Goal: Task Accomplishment & Management: Use online tool/utility

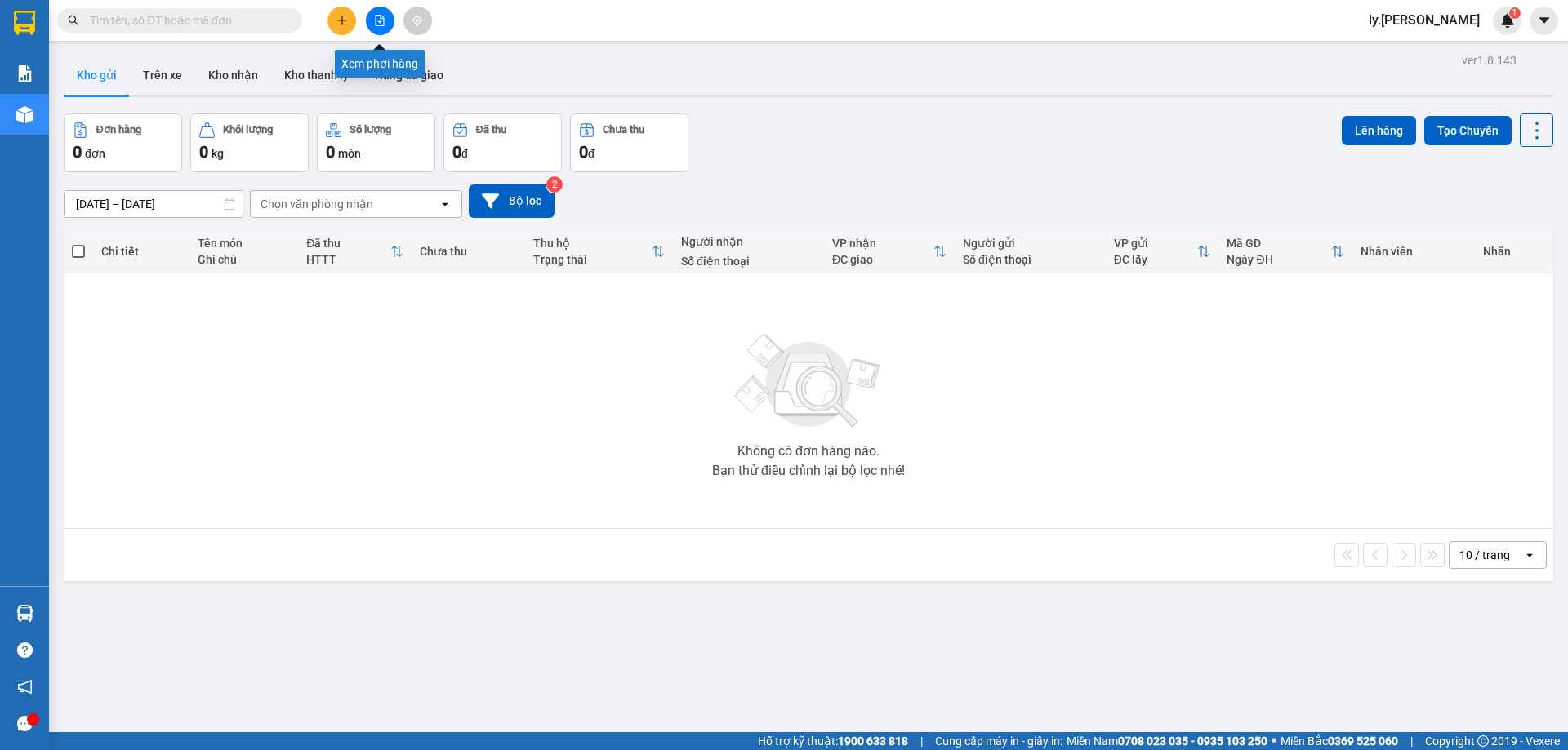
click at [385, 26] on button at bounding box center [380, 21] width 29 height 28
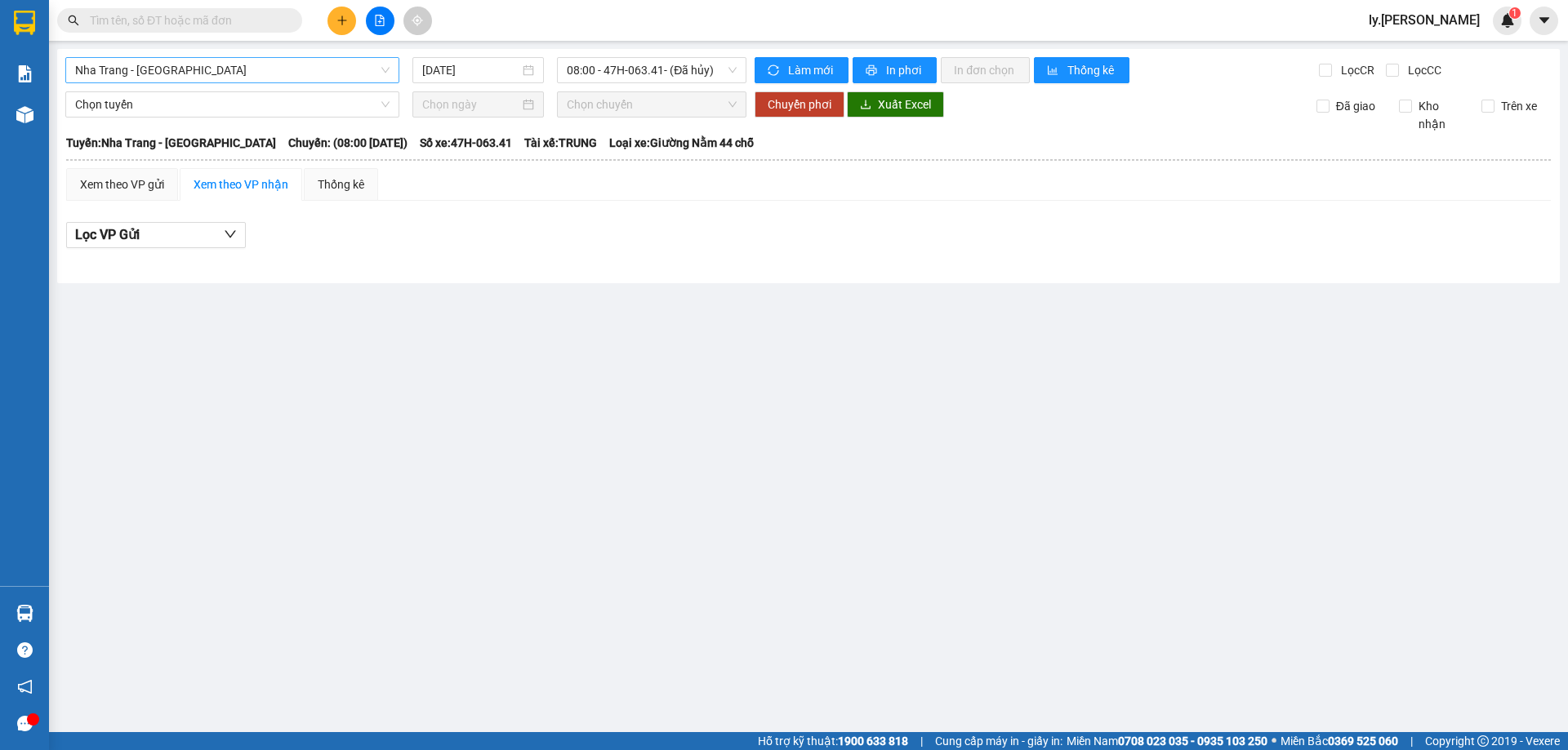
click at [246, 80] on span "Nha Trang - [GEOGRAPHIC_DATA]" at bounding box center [232, 70] width 314 height 24
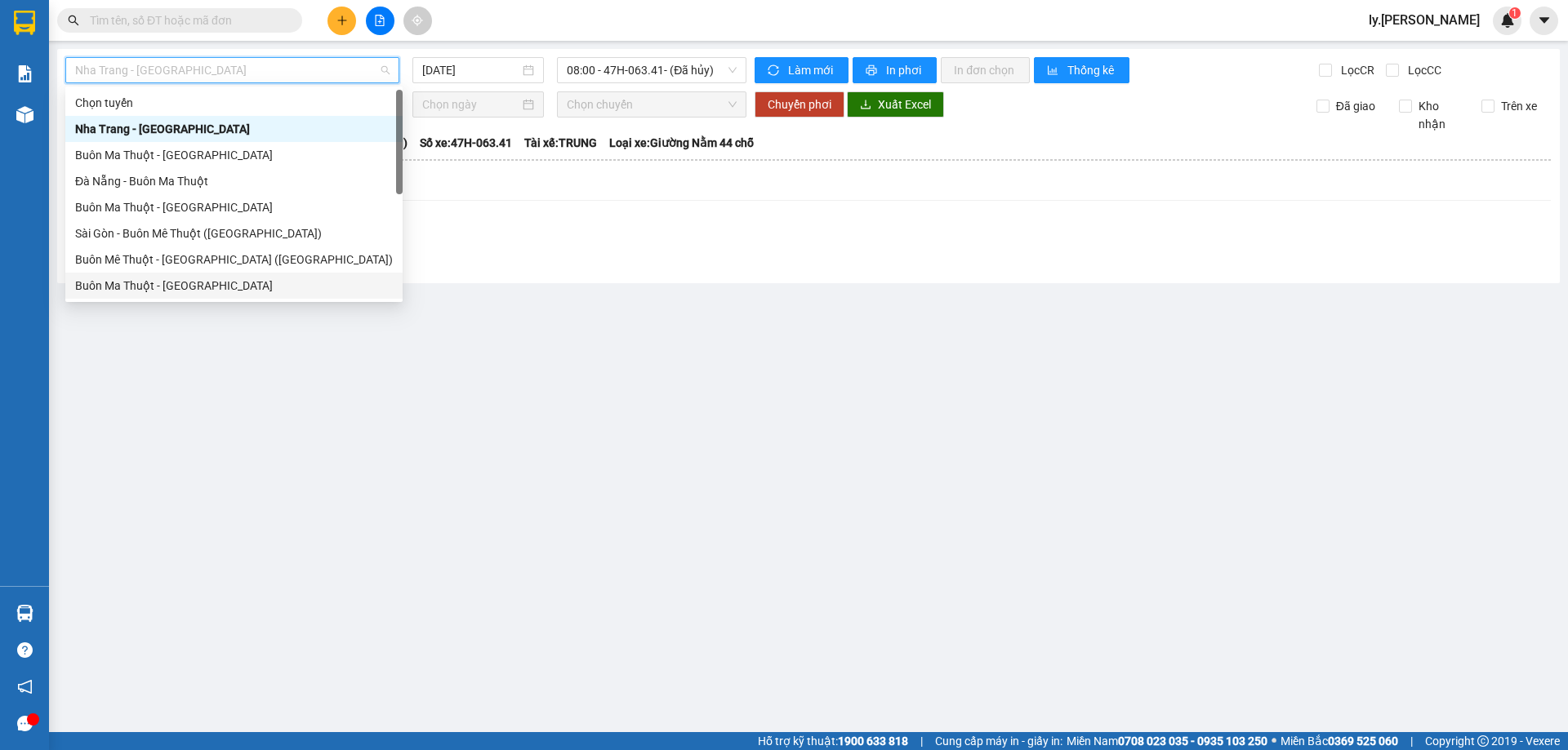
scroll to position [26, 0]
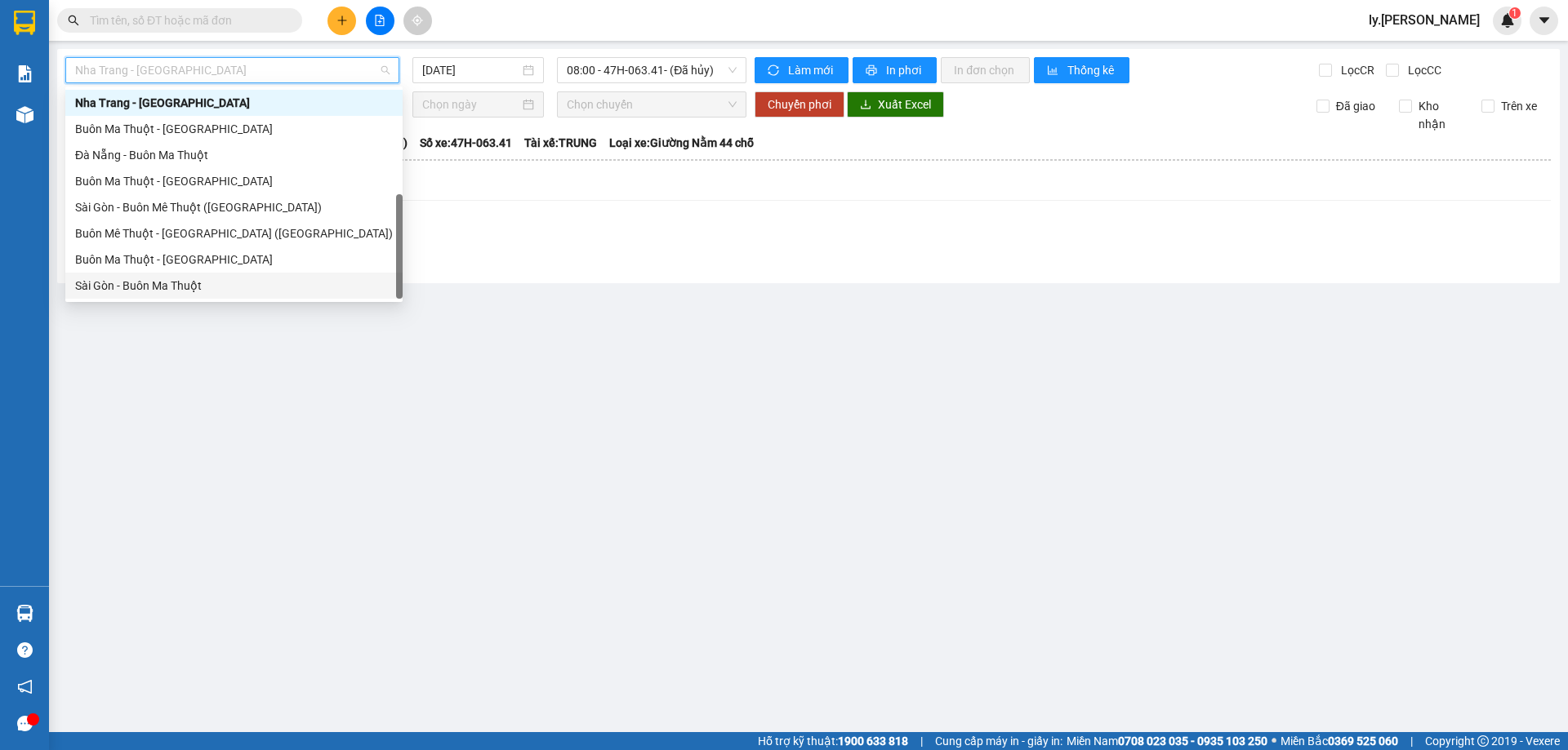
click at [159, 287] on div "Sài Gòn - Buôn Ma Thuột" at bounding box center [234, 285] width 318 height 18
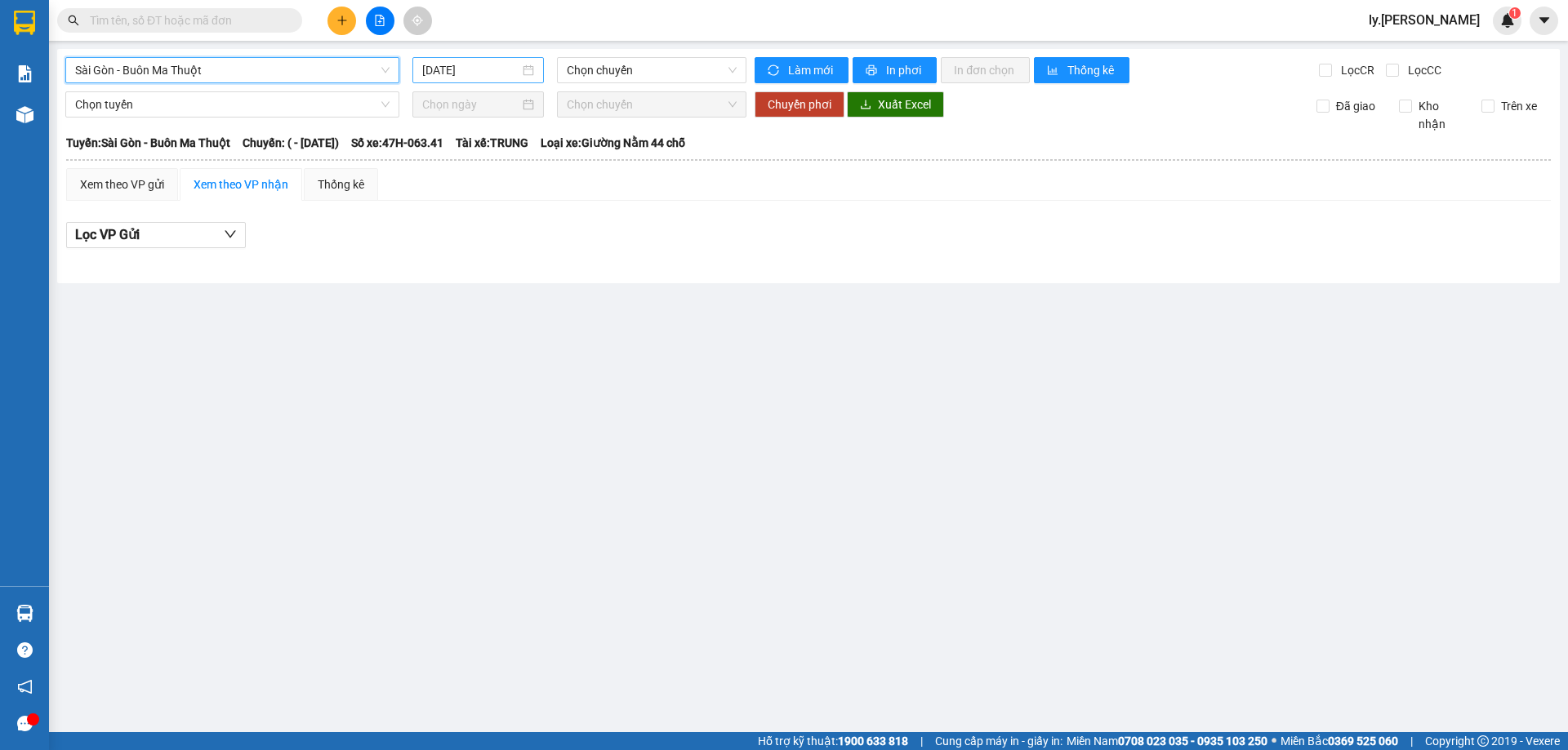
click at [513, 70] on input "15/09/2025" at bounding box center [471, 70] width 97 height 18
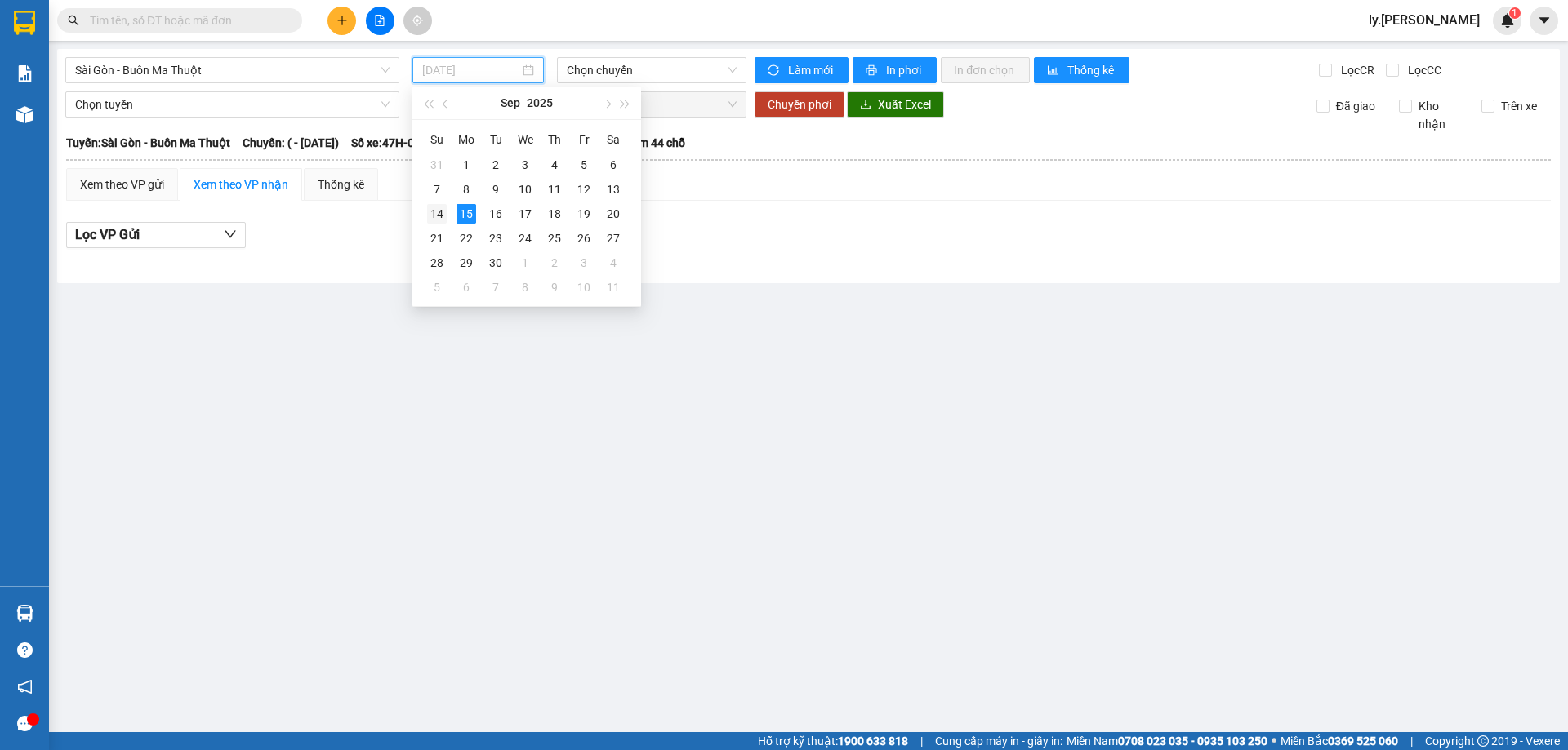
click at [432, 210] on div "14" at bounding box center [436, 213] width 19 height 19
type input "14/09/2025"
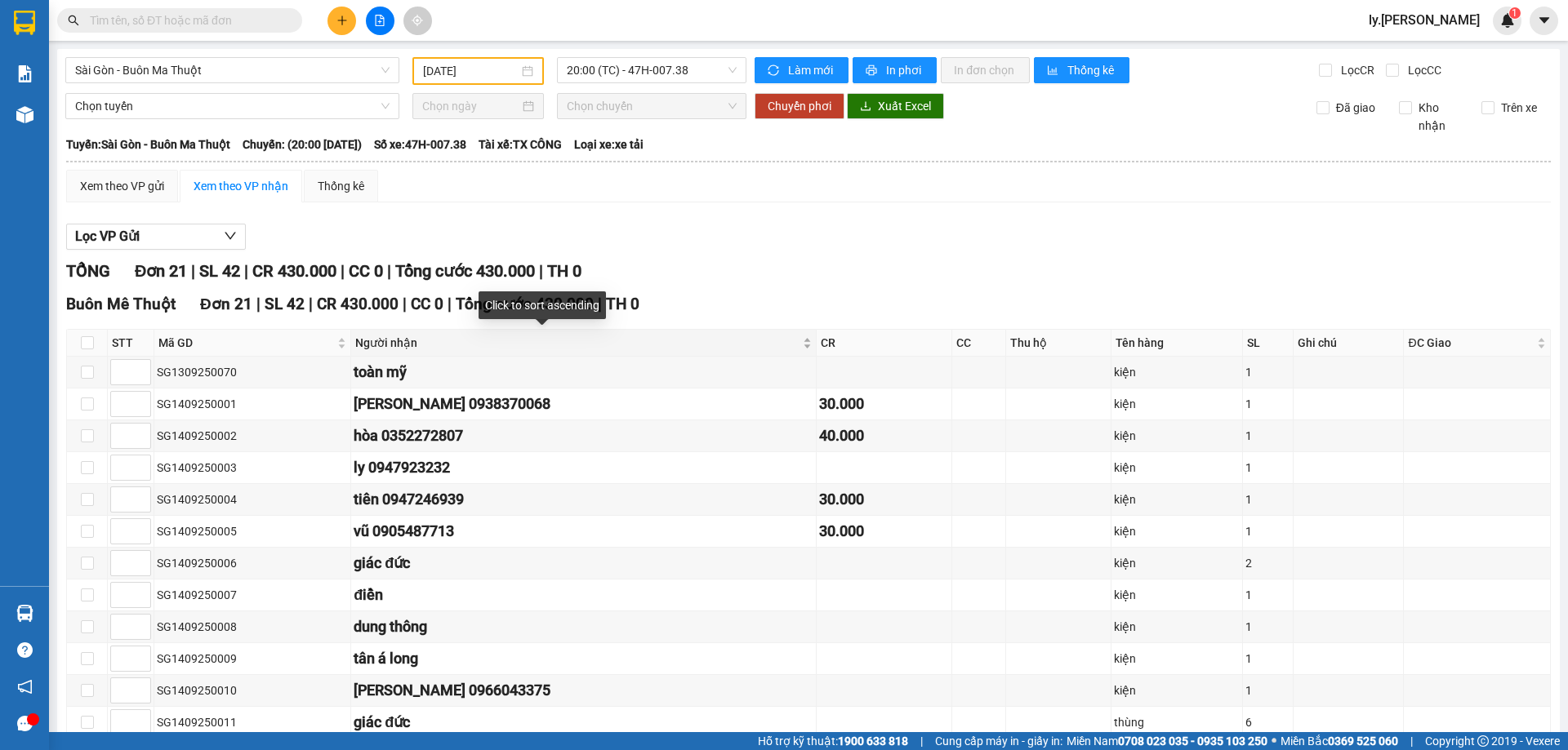
click at [712, 345] on div "Người nhận" at bounding box center [584, 342] width 456 height 18
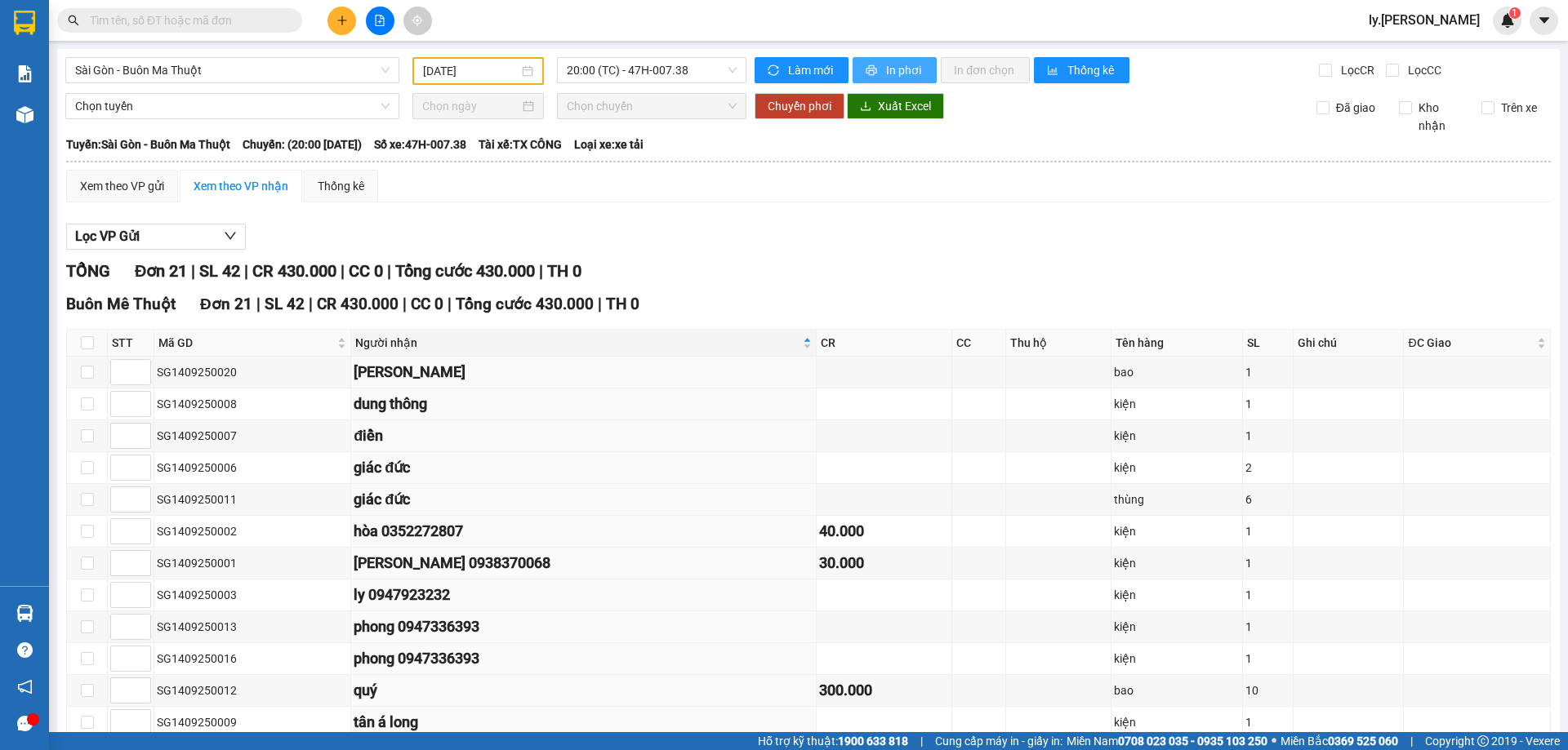
click at [911, 75] on span "In phơi" at bounding box center [905, 70] width 38 height 18
click at [299, 46] on main "Sài Gòn - Buôn Ma Thuột 14/09/2025 20:00 (TC) - 47H-007.38 Làm mới In phơi In đ…" at bounding box center [784, 366] width 1568 height 732
drag, startPoint x: 239, startPoint y: 69, endPoint x: 239, endPoint y: 85, distance: 16.0
click at [239, 85] on div "Sài Gòn - Buôn Ma Thuột 14/09/2025 20:00 (TC) - 47H-007.38 Làm mới In phơi In đ…" at bounding box center [808, 574] width 1503 height 1052
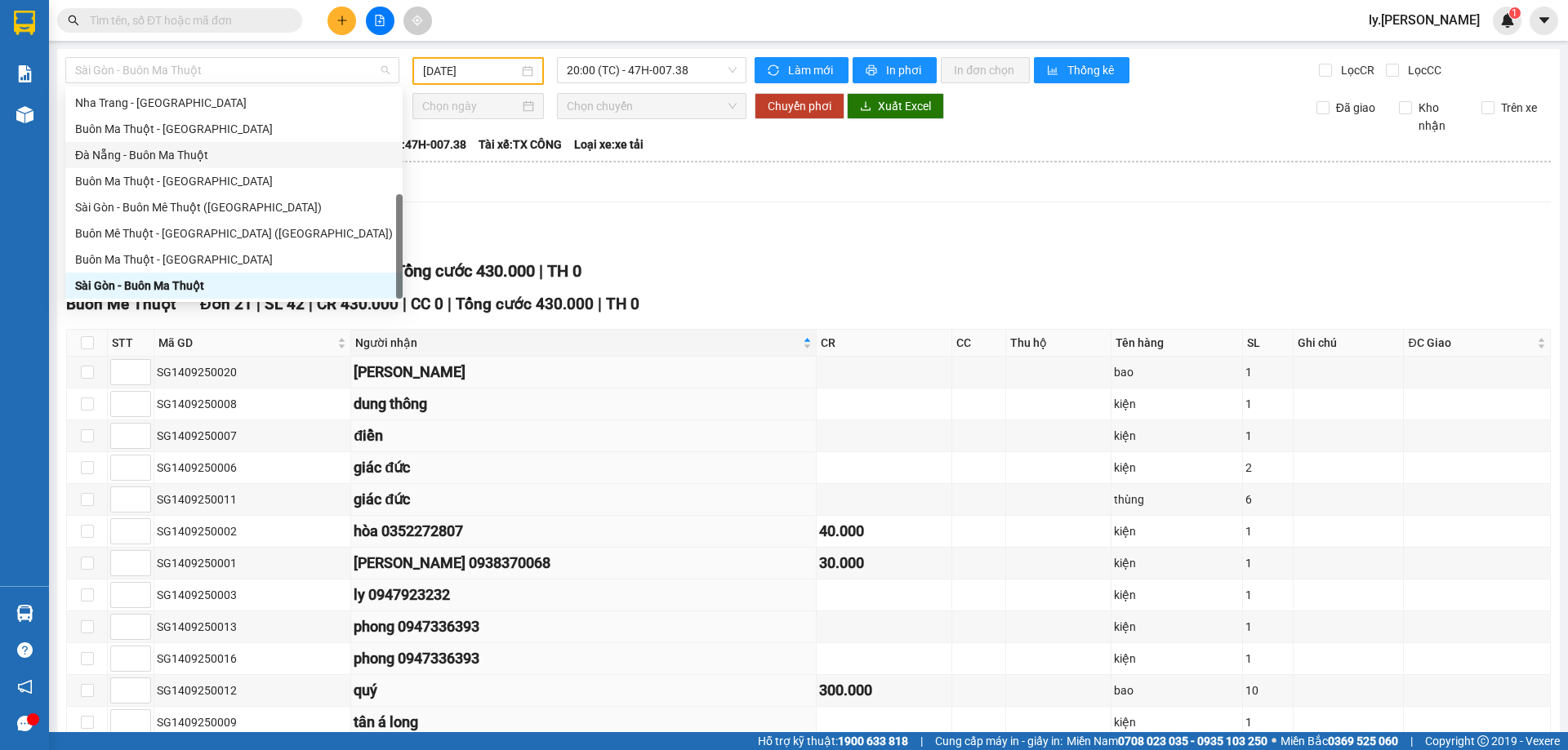
click at [127, 148] on div "Đà Nẵng - Buôn Ma Thuột" at bounding box center [234, 154] width 318 height 18
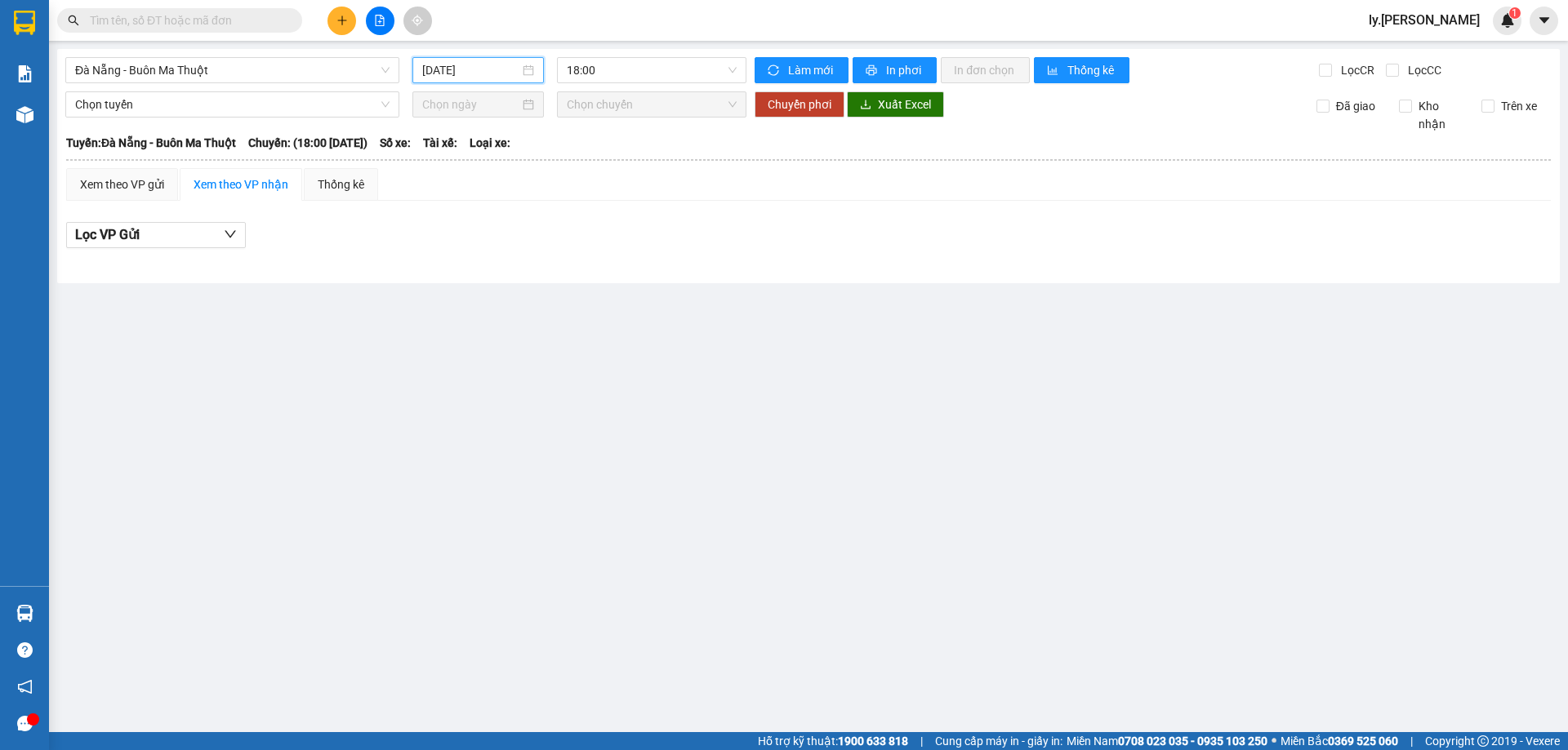
click at [432, 64] on input "15/09/2025" at bounding box center [471, 70] width 97 height 18
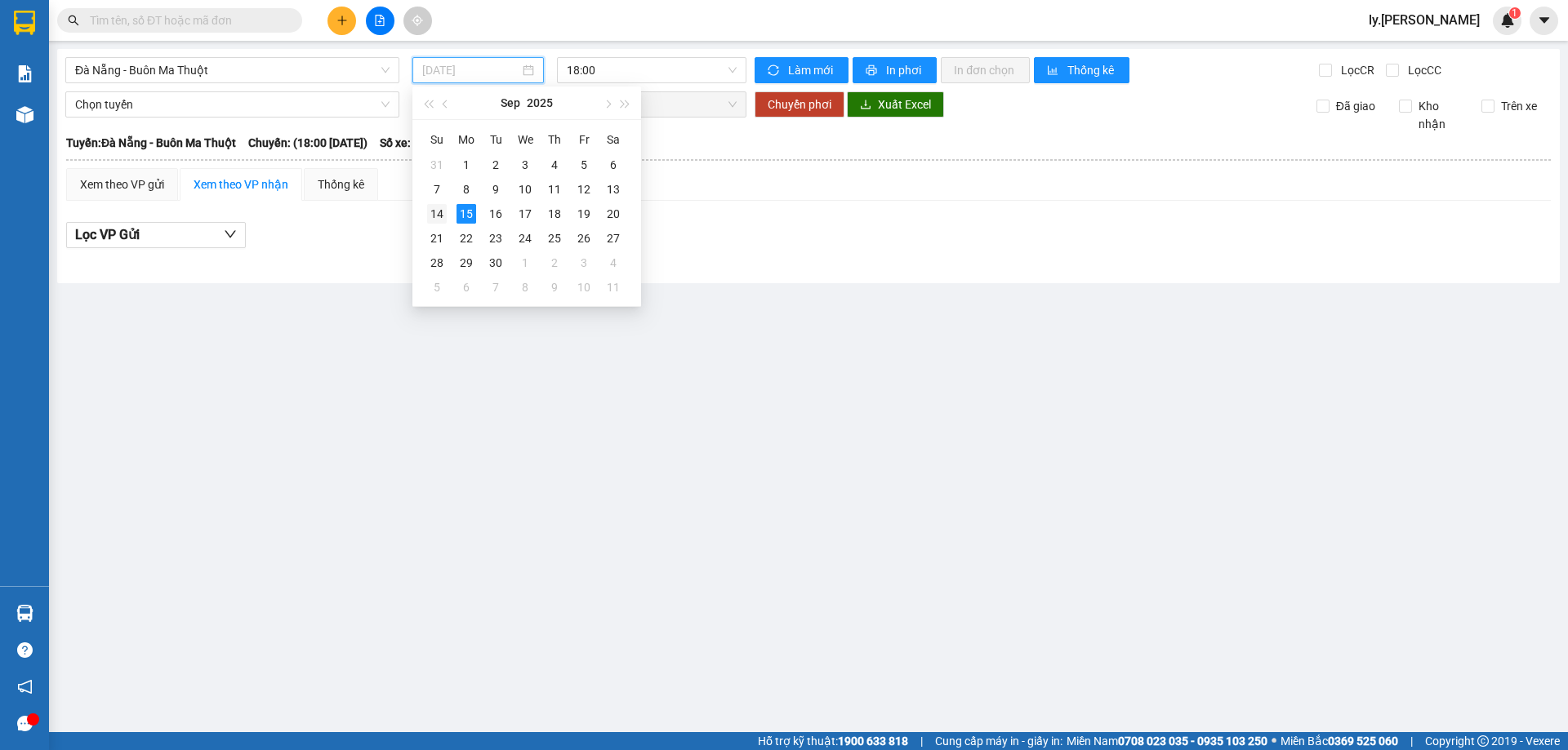
click at [437, 212] on div "14" at bounding box center [436, 213] width 19 height 19
type input "14/09/2025"
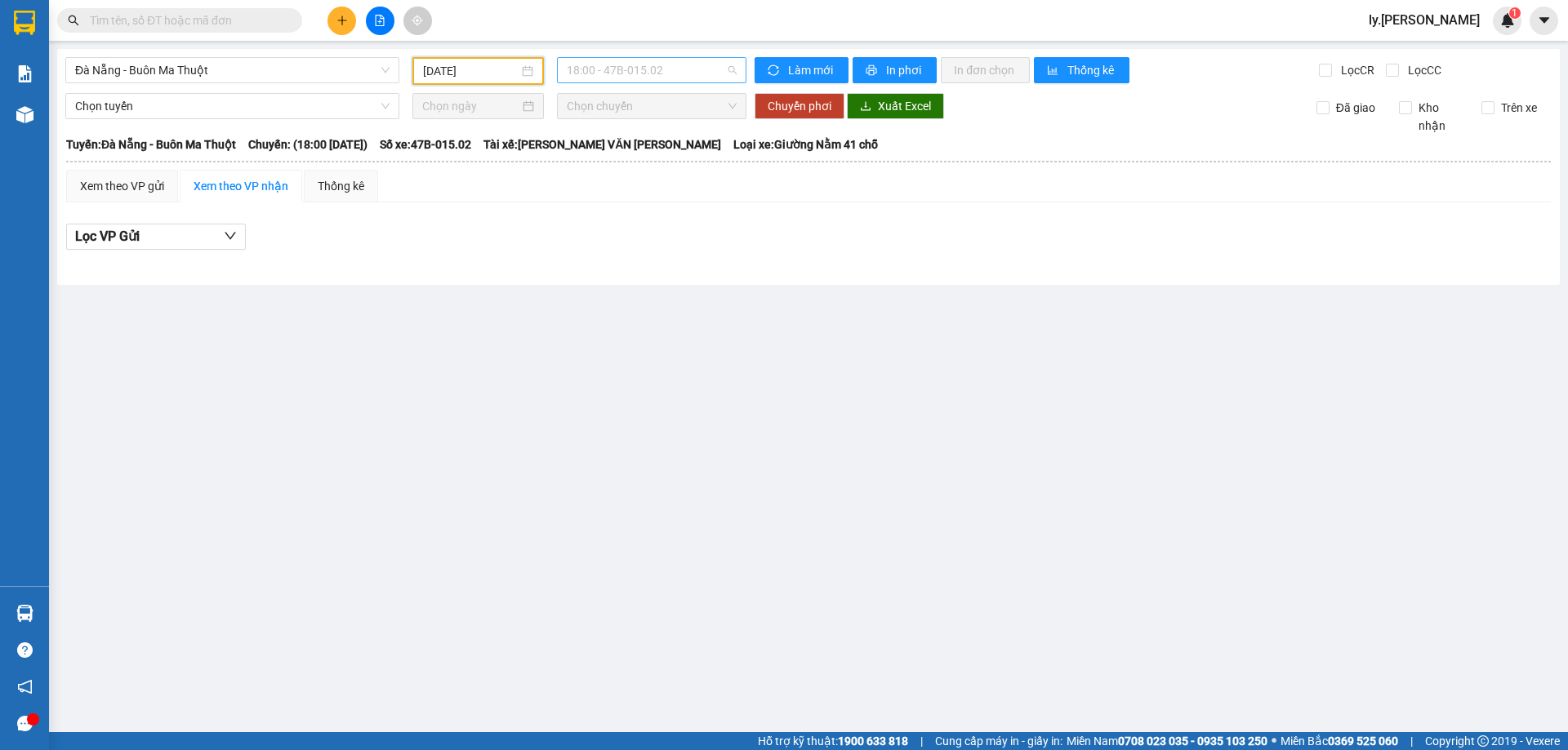
click at [663, 66] on span "18:00 - 47B-015.02" at bounding box center [652, 70] width 170 height 24
click at [647, 153] on div "18:31 - 47B-012.49" at bounding box center [631, 154] width 127 height 18
drag, startPoint x: 659, startPoint y: 55, endPoint x: 660, endPoint y: 69, distance: 14.0
click at [659, 60] on div "Đà Nẵng - Buôn Ma Thuột 14/09/2025 18:31 18:31 - 47B-012.49 Làm mới In phơi In …" at bounding box center [808, 166] width 1503 height 235
click at [660, 69] on span "18:31 - 47B-012.49" at bounding box center [652, 70] width 170 height 24
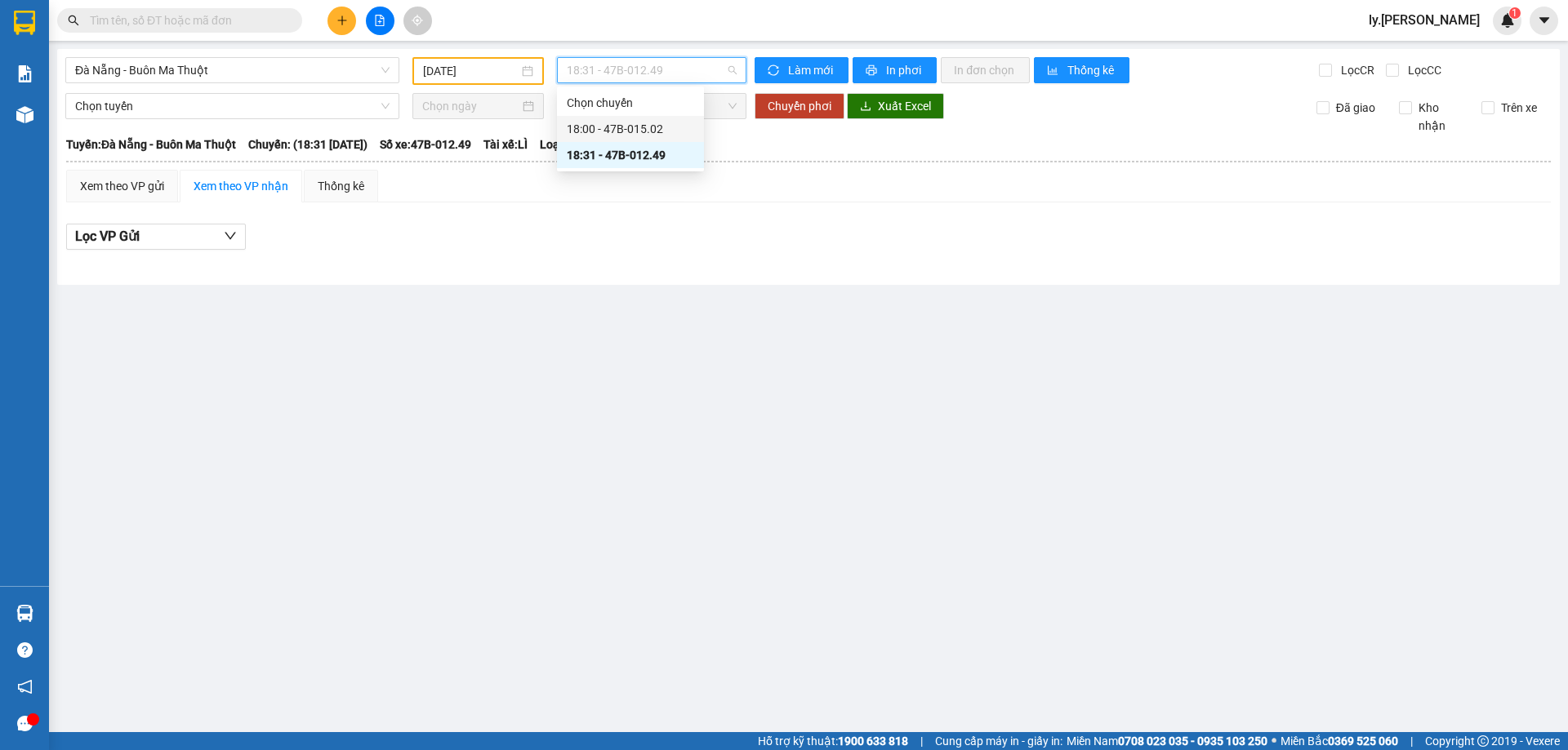
click at [646, 120] on div "18:00 - 47B-015.02" at bounding box center [631, 128] width 127 height 18
drag, startPoint x: 631, startPoint y: 72, endPoint x: 620, endPoint y: 130, distance: 59.0
click at [631, 74] on span "18:00 - 47B-015.02" at bounding box center [652, 70] width 170 height 24
click at [615, 157] on div "18:31 - 47B-012.49" at bounding box center [631, 154] width 127 height 18
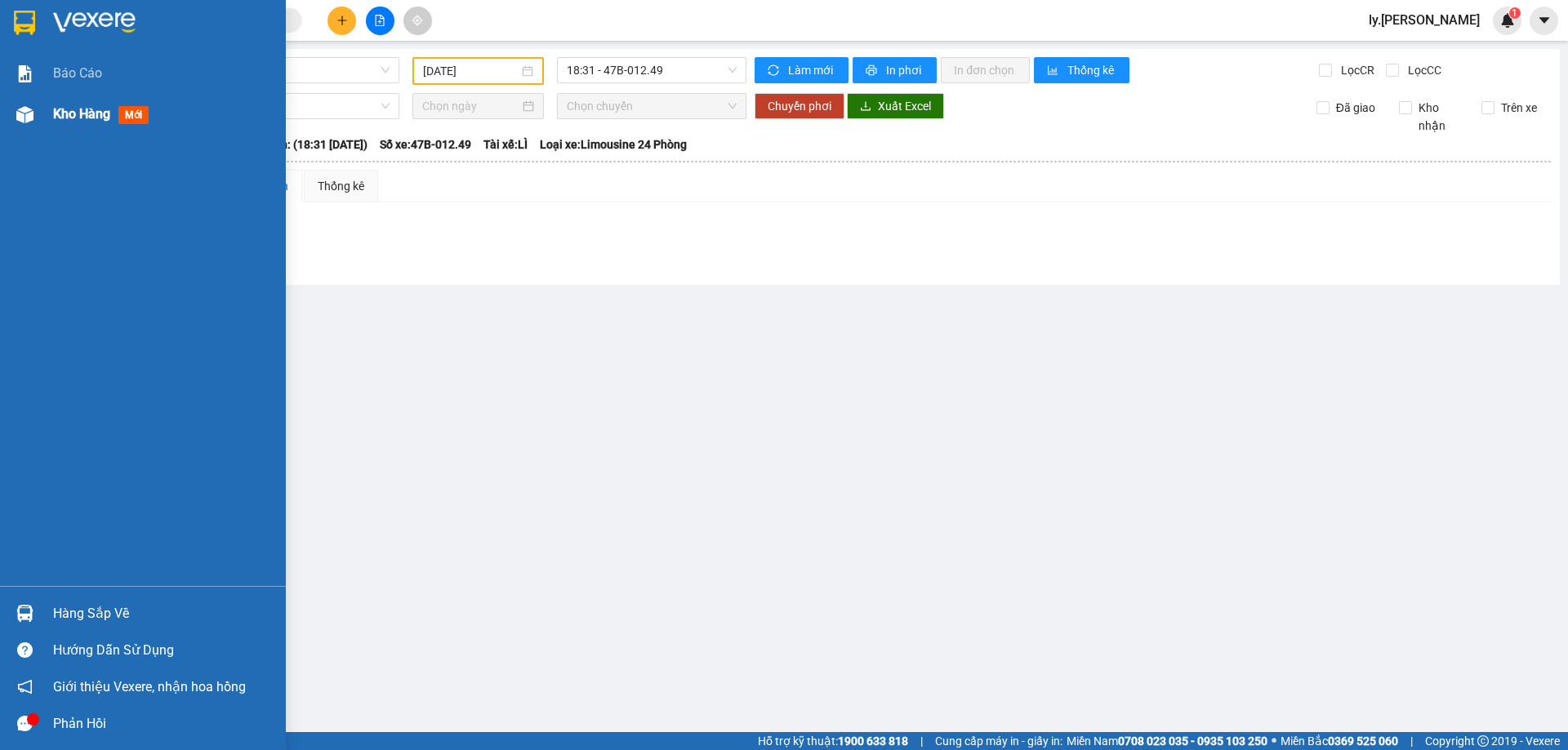
click at [86, 109] on span "Kho hàng" at bounding box center [81, 114] width 57 height 16
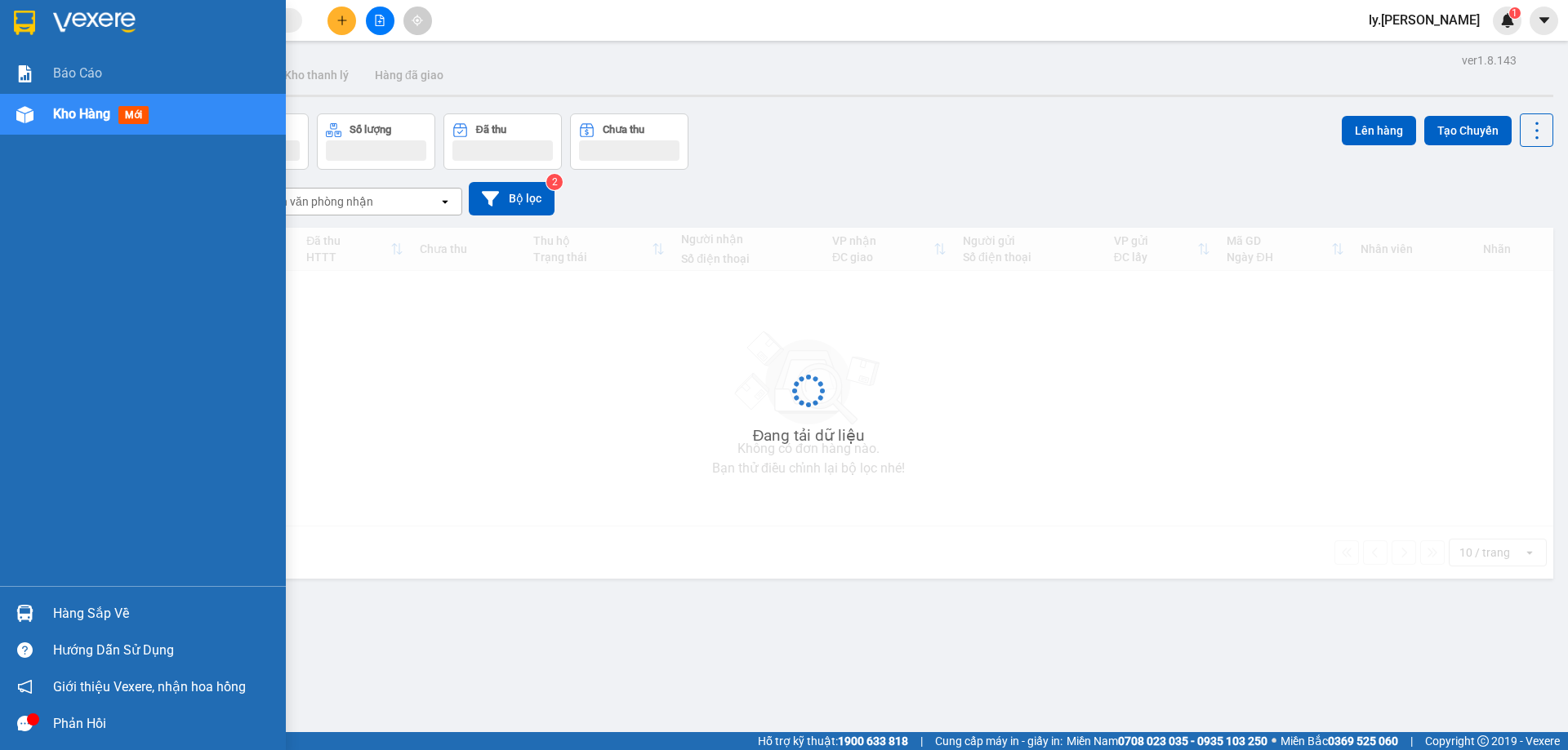
click at [86, 109] on span "Kho hàng" at bounding box center [81, 114] width 57 height 16
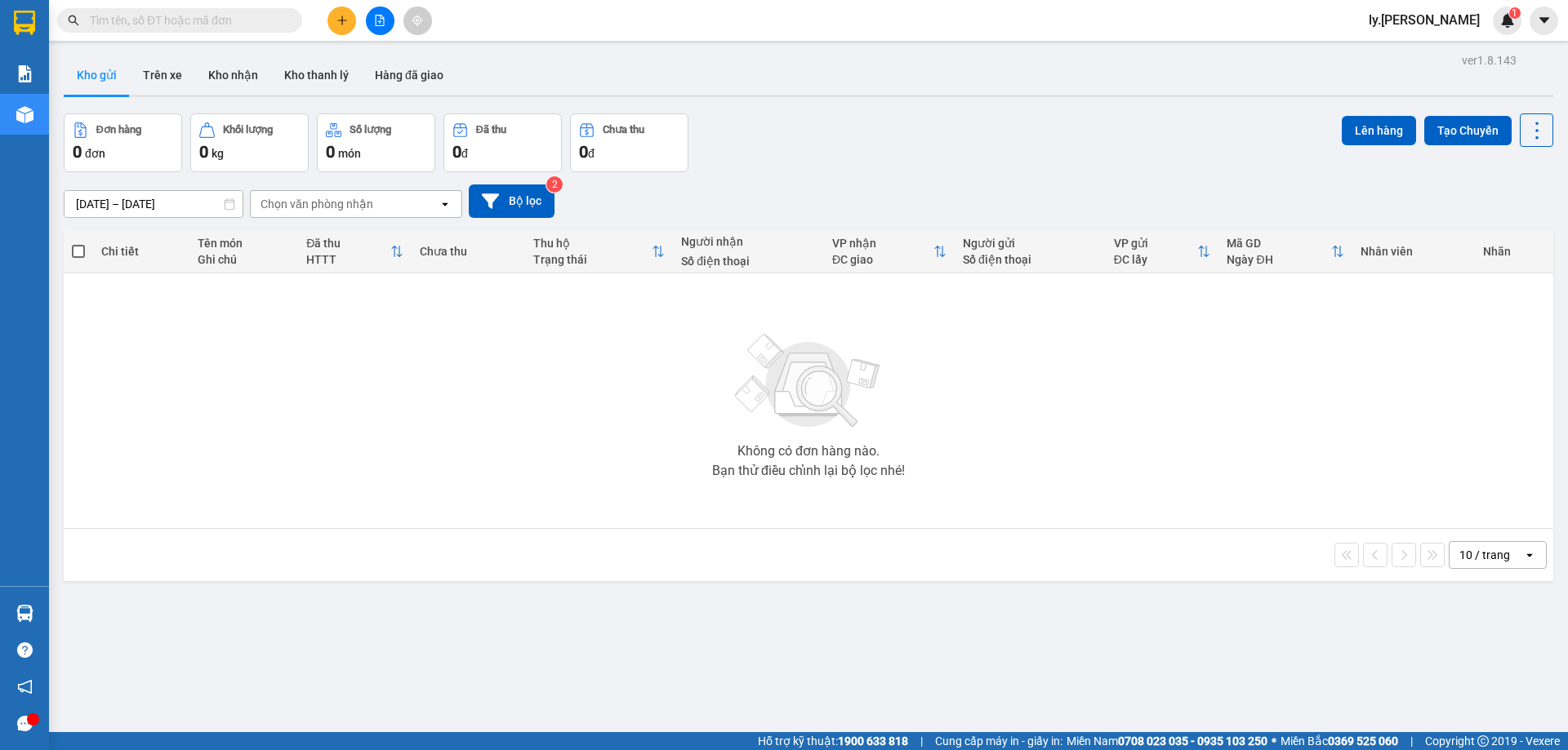
click at [388, 10] on button at bounding box center [380, 21] width 29 height 28
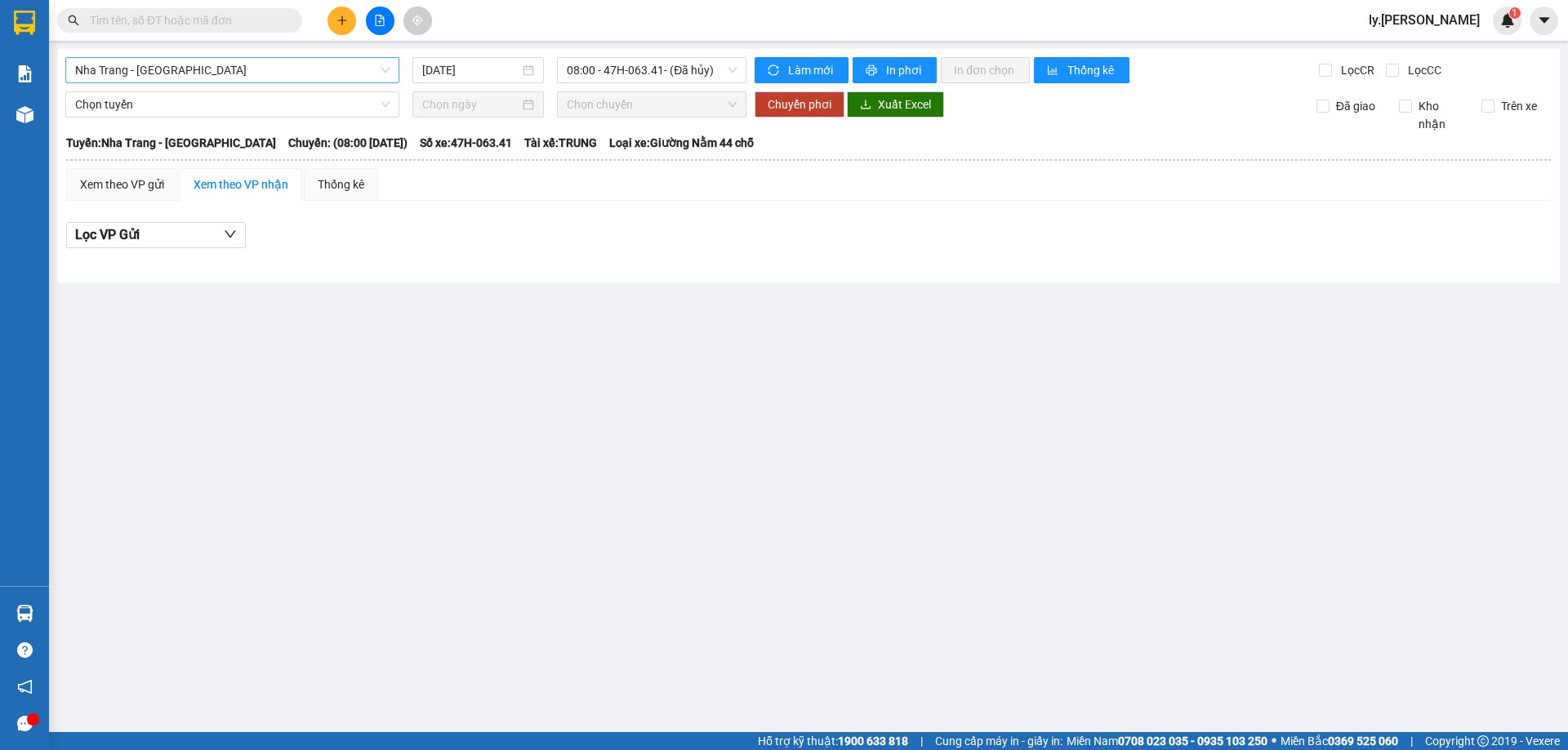
click at [166, 71] on span "Nha Trang - Buôn Ma Thuột" at bounding box center [232, 70] width 314 height 24
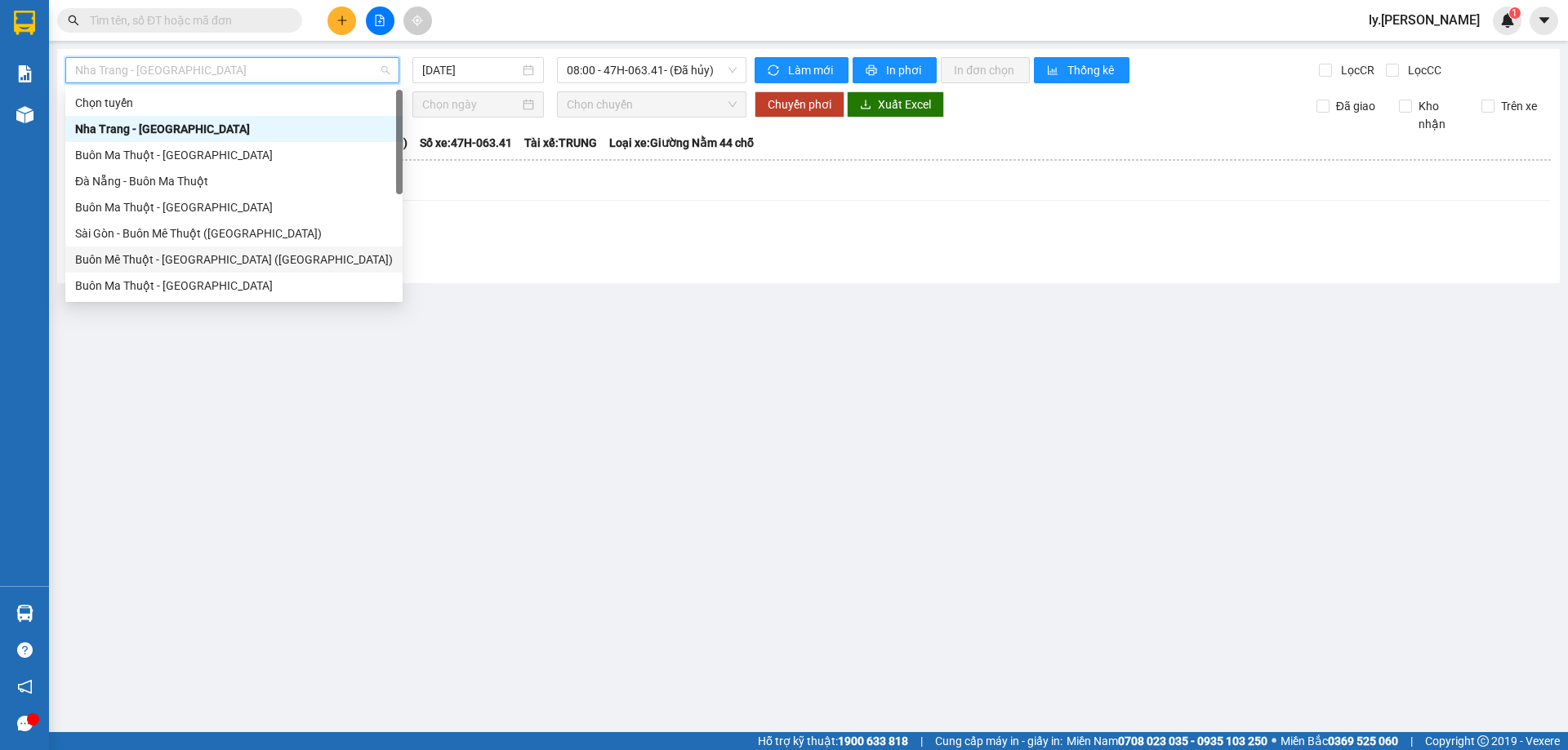
scroll to position [26, 0]
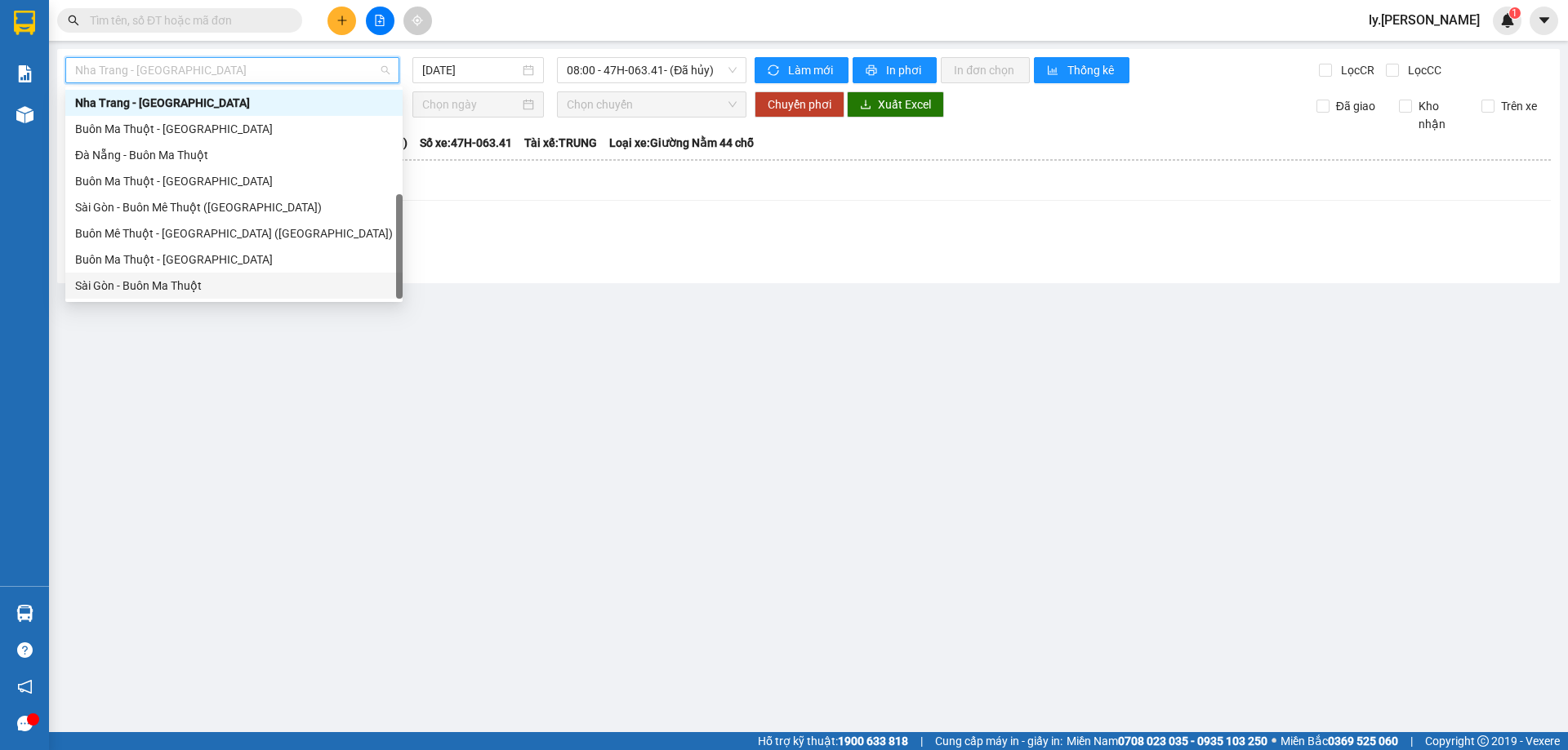
click at [161, 289] on div "Sài Gòn - Buôn Ma Thuột" at bounding box center [234, 285] width 318 height 18
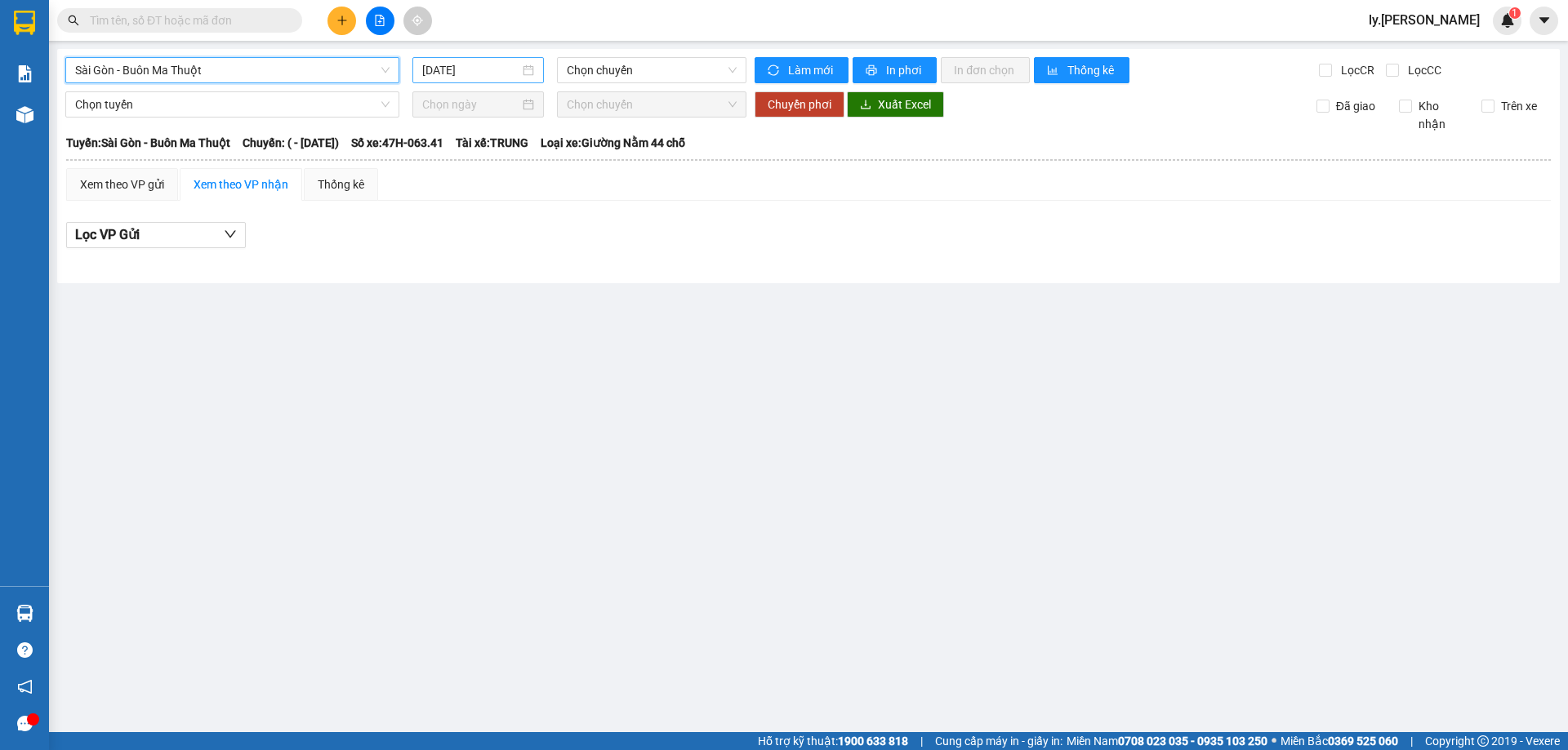
click at [521, 69] on div "15/09/2025" at bounding box center [478, 70] width 112 height 18
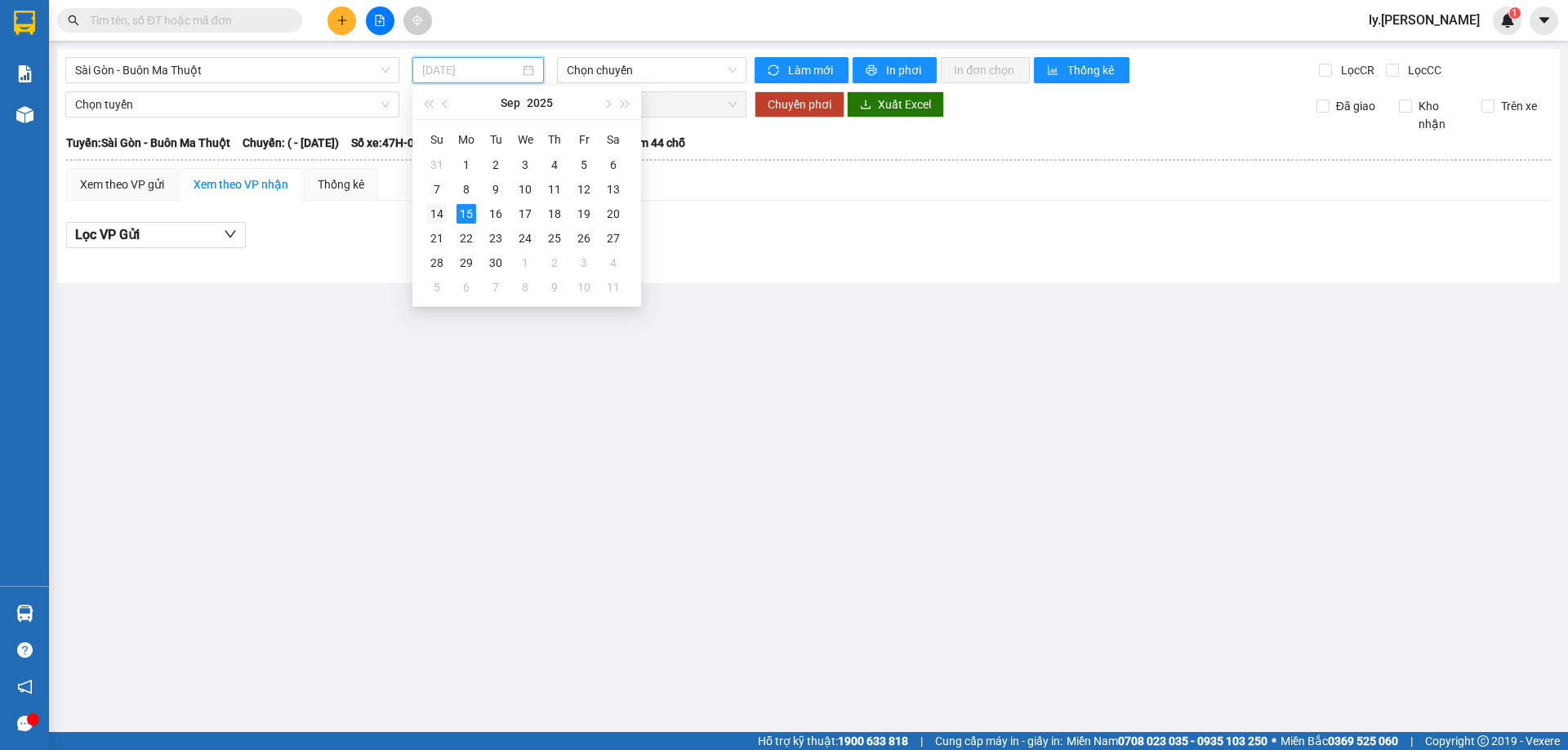
click at [440, 213] on div "14" at bounding box center [436, 213] width 19 height 19
type input "14/09/2025"
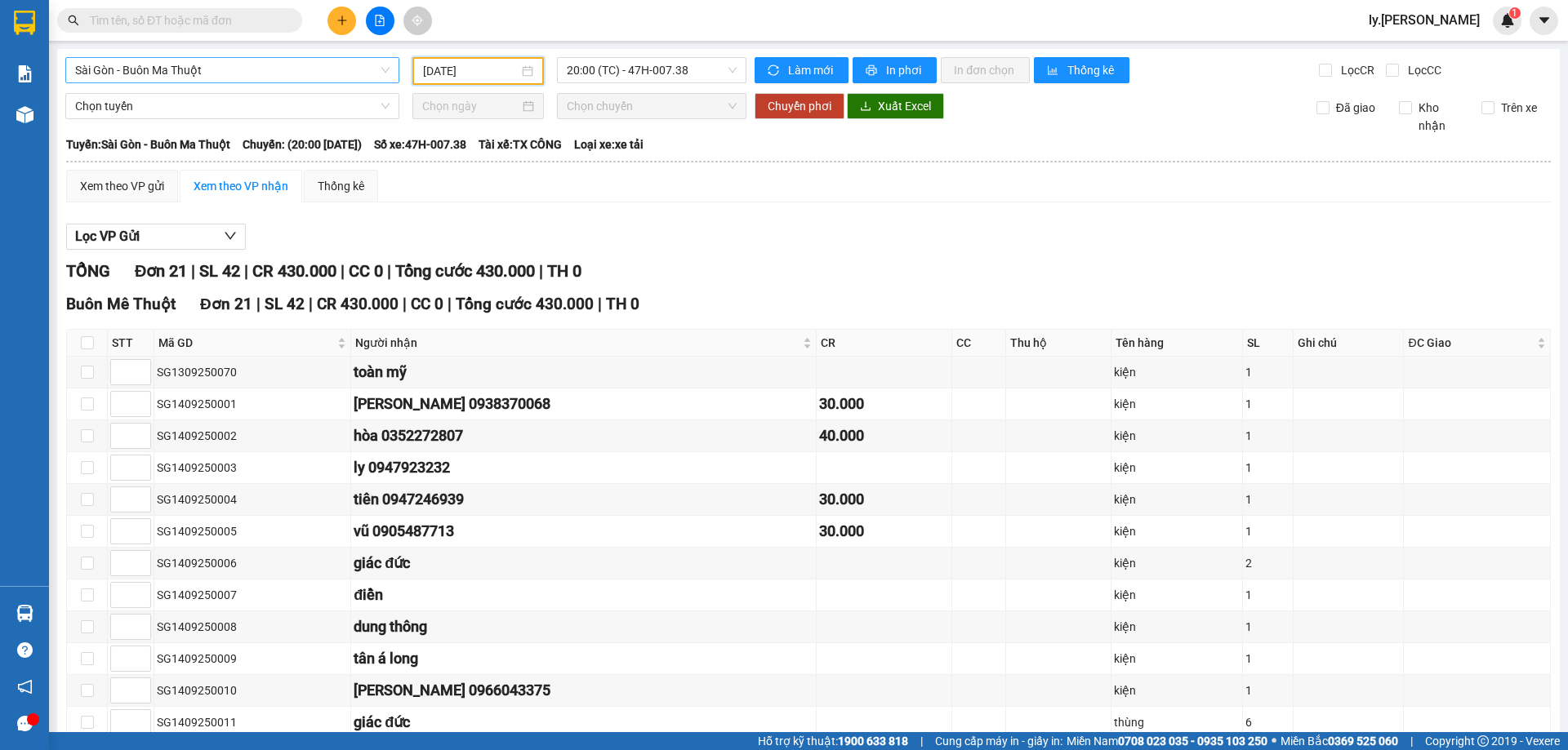
click at [221, 71] on span "Sài Gòn - Buôn Ma Thuột" at bounding box center [232, 70] width 314 height 24
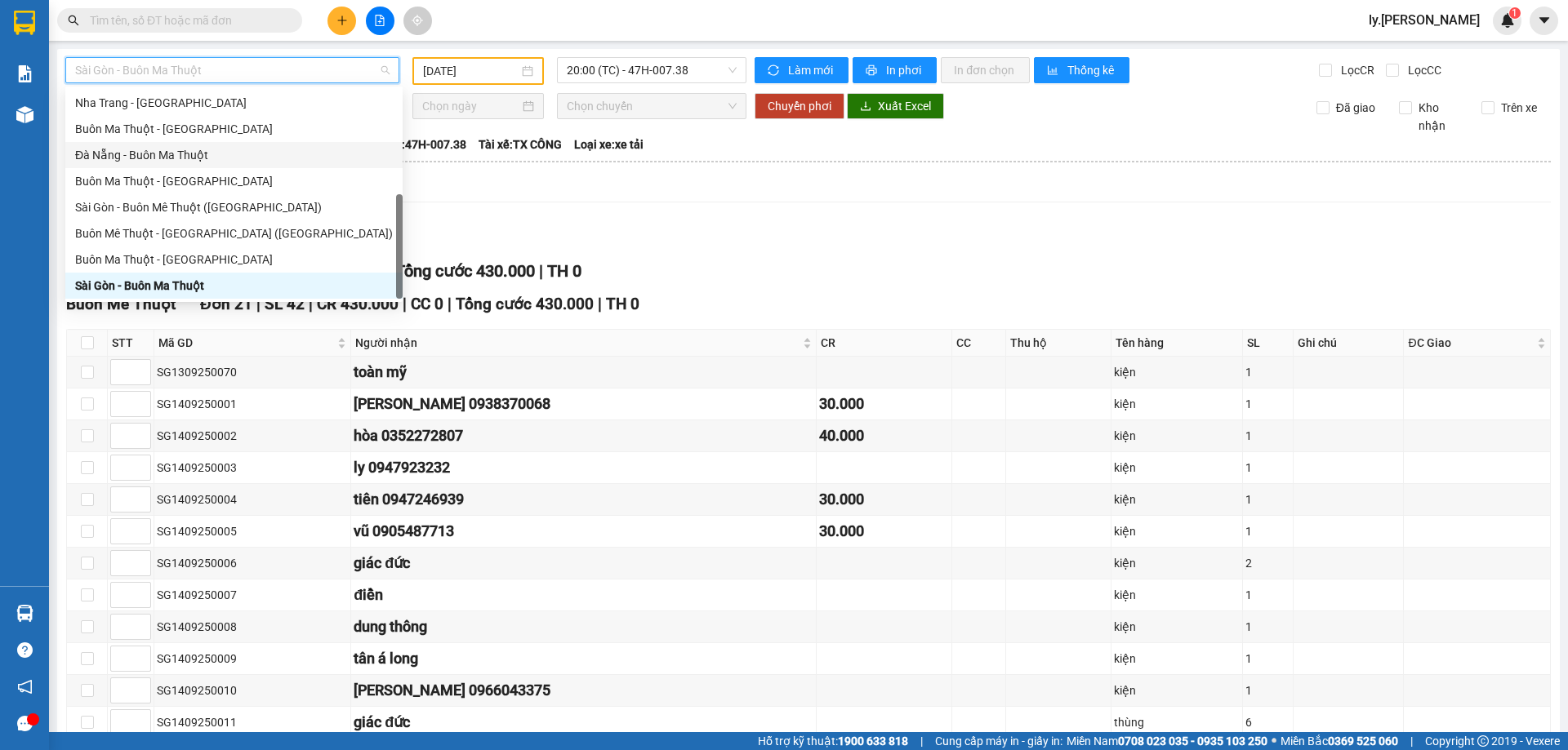
click at [200, 147] on div "Đà Nẵng - Buôn Ma Thuột" at bounding box center [234, 154] width 318 height 18
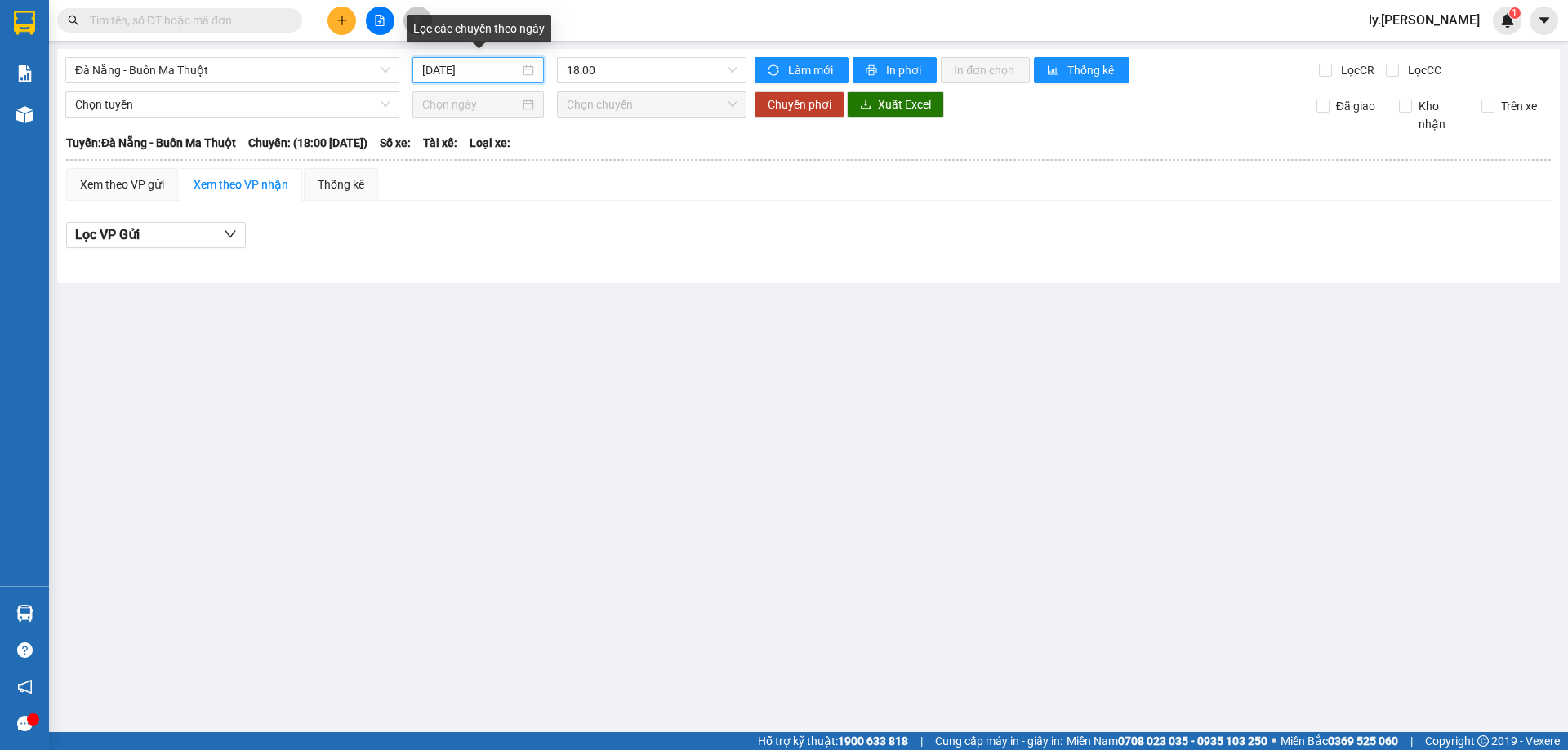
click at [477, 75] on input "15/09/2025" at bounding box center [471, 70] width 97 height 18
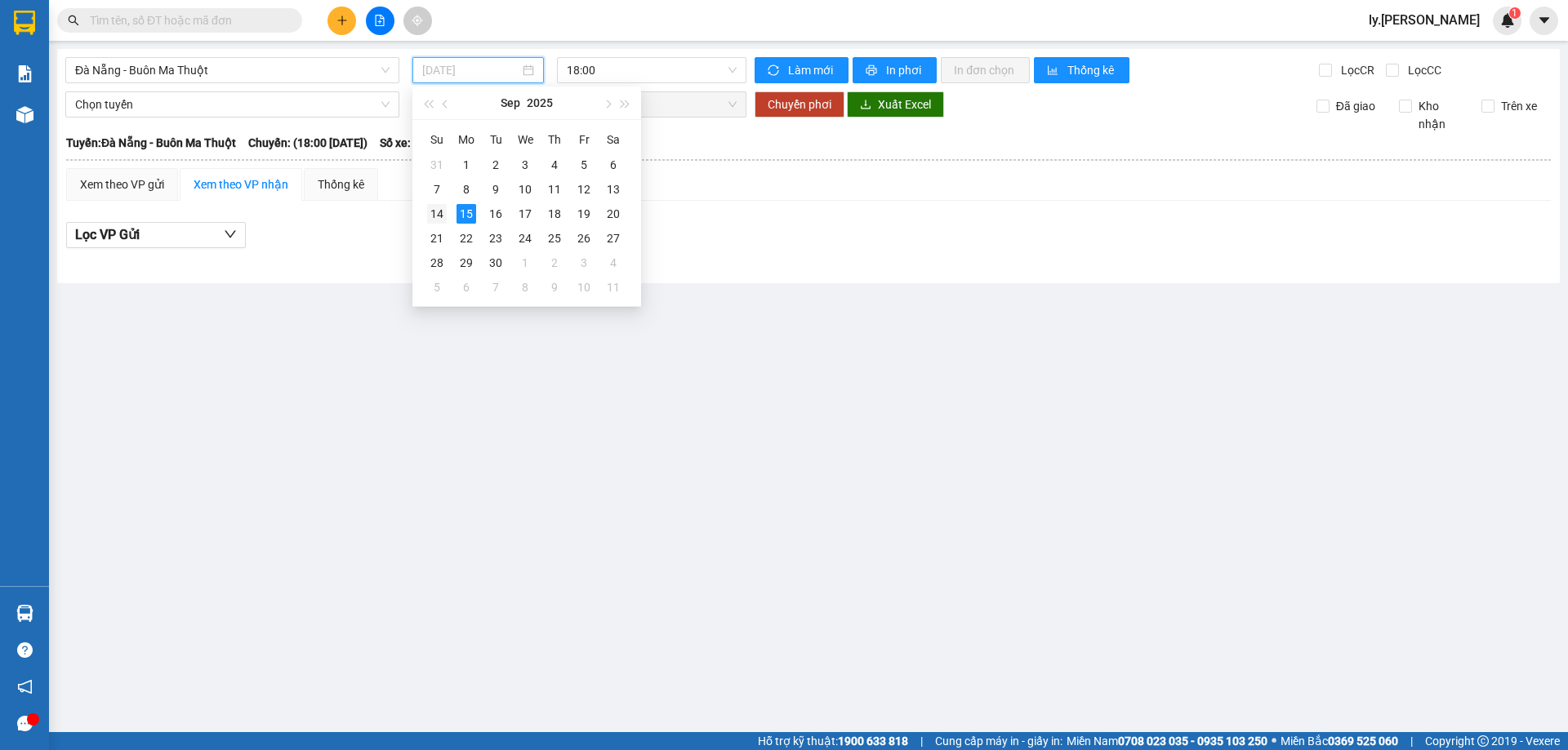
click at [433, 218] on div "14" at bounding box center [436, 213] width 19 height 19
type input "14/09/2025"
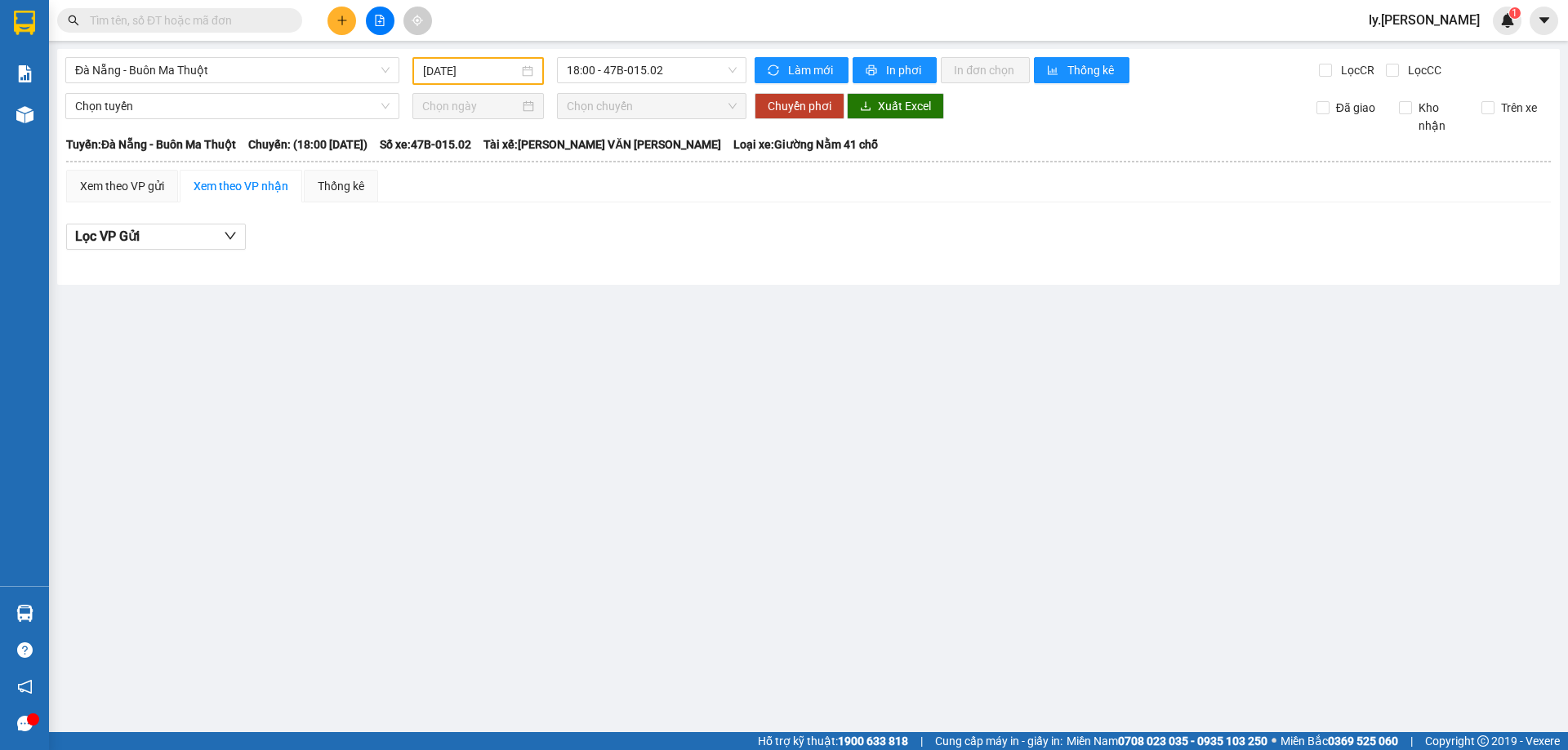
drag, startPoint x: 627, startPoint y: 88, endPoint x: 640, endPoint y: 77, distance: 17.0
click at [628, 88] on div "Đà Nẵng - Buôn Ma Thuột 14/09/2025 18:00 - 47B-015.02 Làm mới In phơi In đơn ch…" at bounding box center [808, 166] width 1503 height 235
click at [651, 78] on span "18:00 - 47B-015.02" at bounding box center [652, 70] width 170 height 24
click at [647, 159] on div "18:31 - 47B-012.49" at bounding box center [631, 154] width 127 height 18
click at [217, 16] on input "text" at bounding box center [186, 20] width 193 height 18
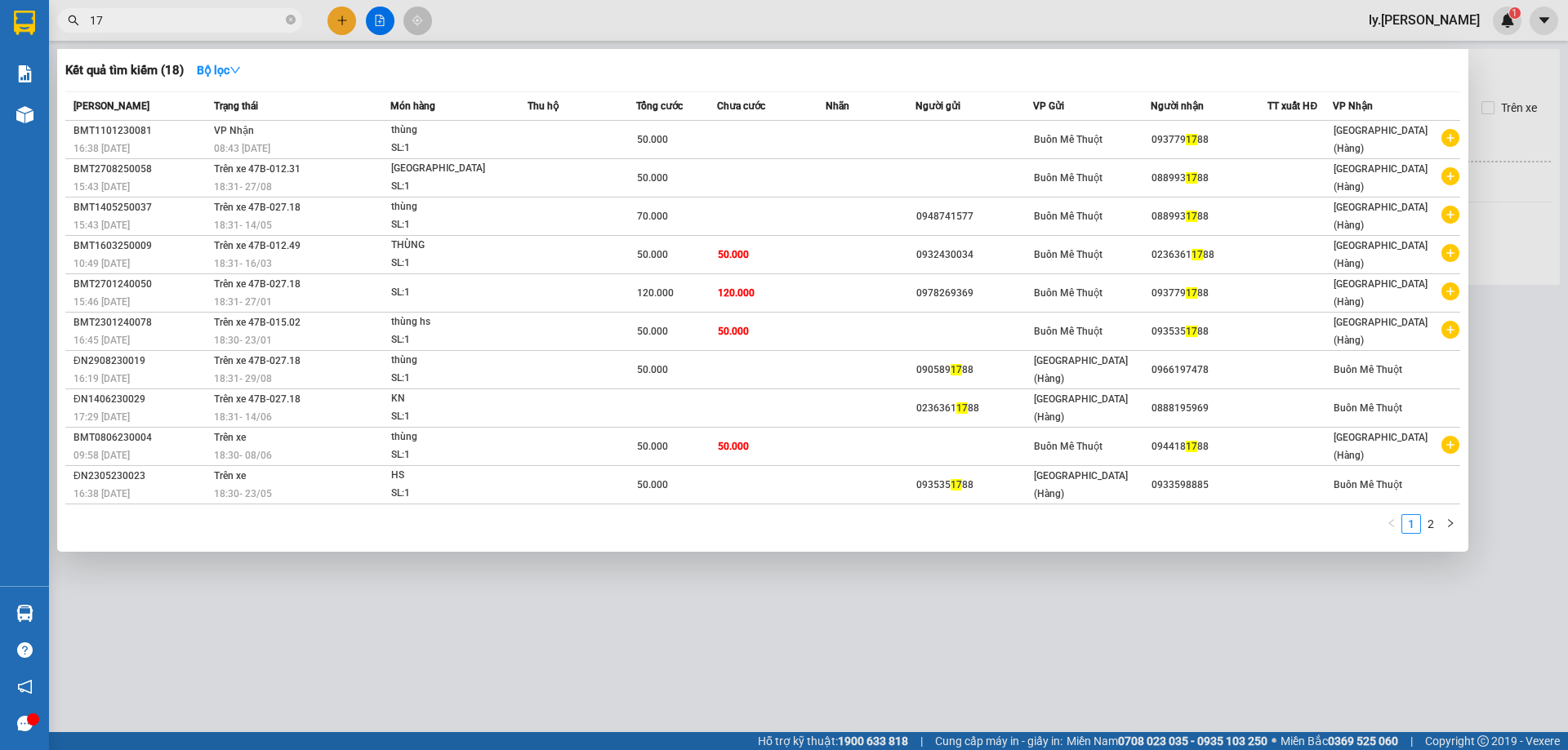
type input "1"
